Goal: Information Seeking & Learning: Check status

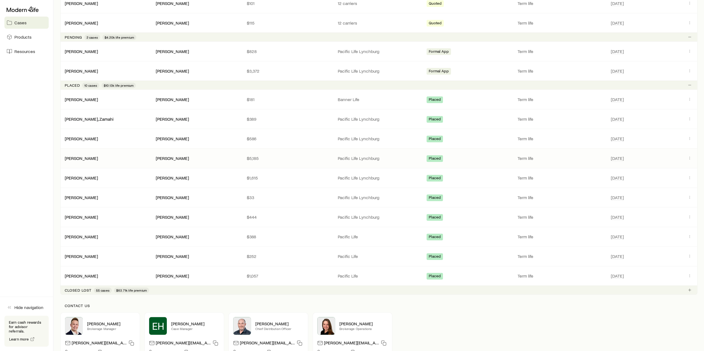
scroll to position [138, 0]
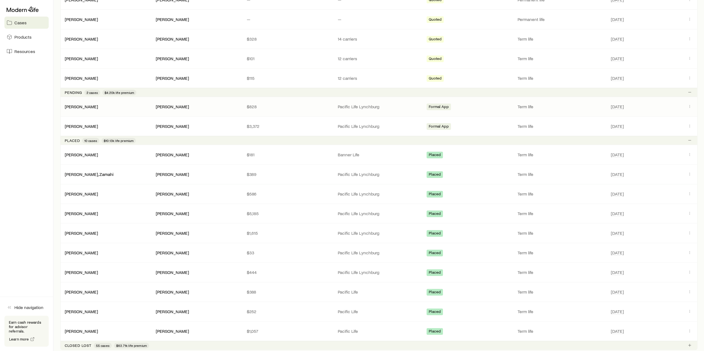
click at [277, 107] on p "$828" at bounding box center [288, 107] width 82 height 6
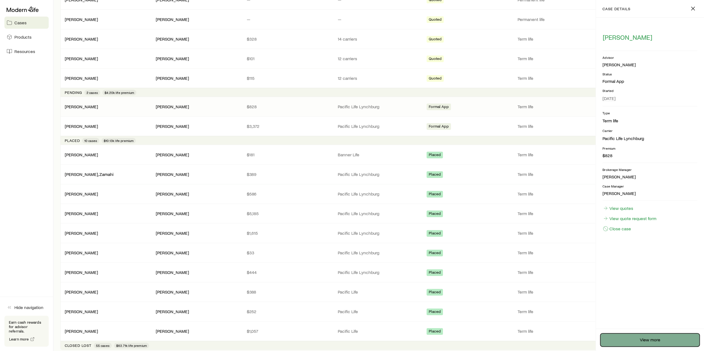
click at [654, 343] on link "View more" at bounding box center [649, 340] width 99 height 13
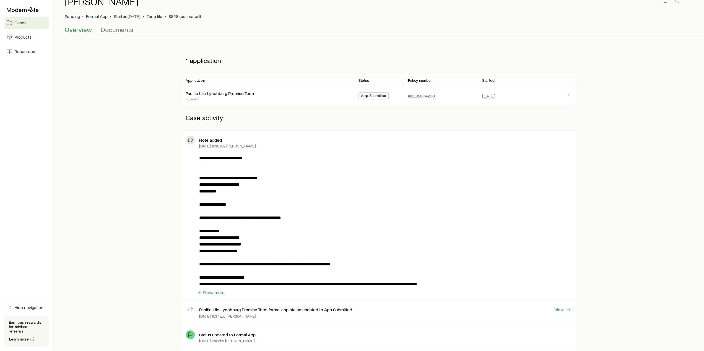
scroll to position [28, 0]
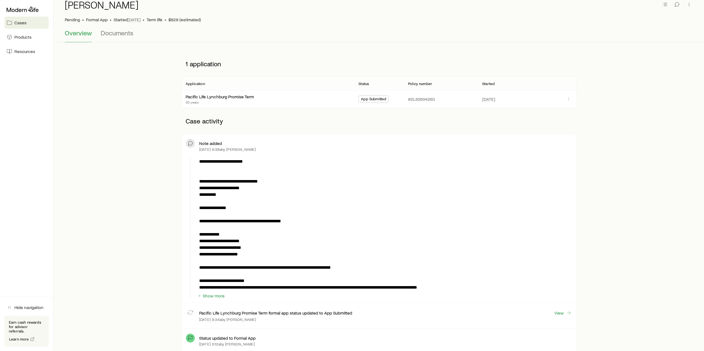
click at [433, 99] on p "#2L92694260" at bounding box center [421, 99] width 27 height 6
drag, startPoint x: 437, startPoint y: 99, endPoint x: 408, endPoint y: 100, distance: 29.3
click at [408, 100] on div "#2L92694260" at bounding box center [440, 99] width 74 height 18
click at [419, 108] on div "Application Status Policy number Started Pacific Life Lynchburg Promise Term 30…" at bounding box center [378, 93] width 395 height 32
drag, startPoint x: 419, startPoint y: 100, endPoint x: 411, endPoint y: 100, distance: 8.0
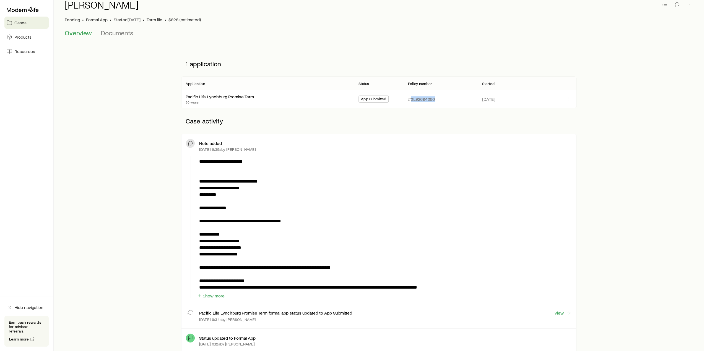
click at [411, 100] on div "#2L92694260" at bounding box center [440, 99] width 65 height 18
copy p "2L92694260"
click at [142, 154] on div "**********" at bounding box center [378, 254] width 632 height 407
click at [578, 81] on div "**********" at bounding box center [378, 254] width 632 height 407
click at [610, 119] on div "**********" at bounding box center [378, 254] width 632 height 407
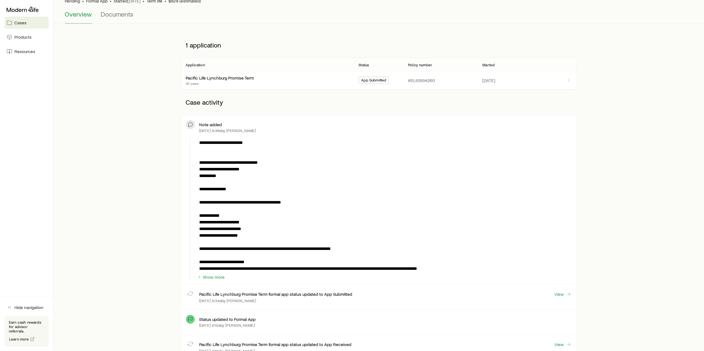
scroll to position [55, 0]
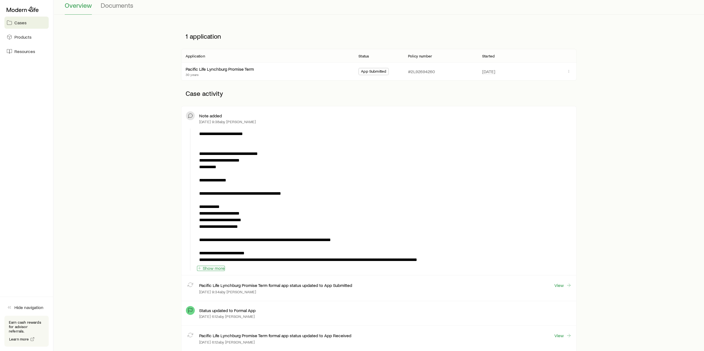
click at [210, 269] on button "Show more" at bounding box center [211, 268] width 28 height 5
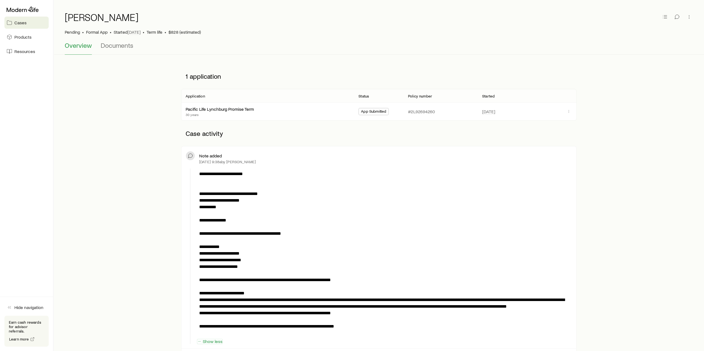
scroll to position [0, 0]
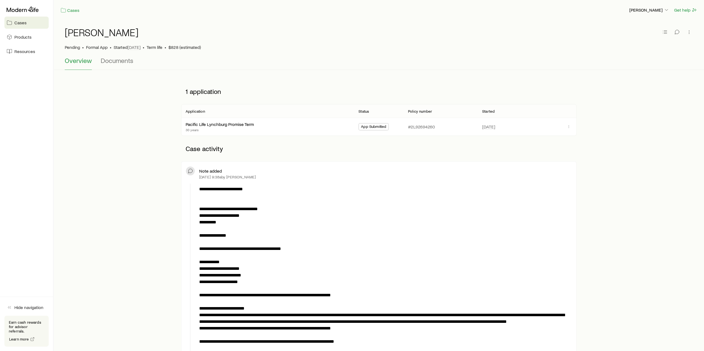
click at [233, 37] on div "[PERSON_NAME]" at bounding box center [379, 36] width 628 height 18
